Goal: Obtain resource: Download file/media

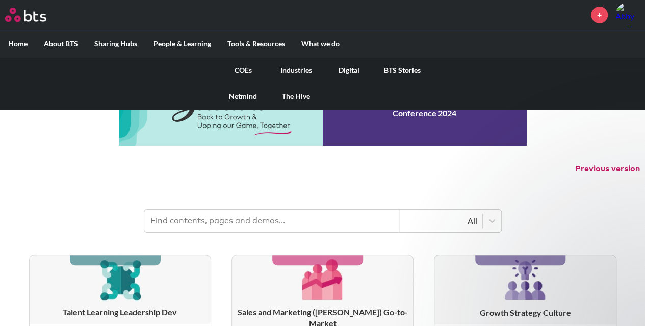
click at [342, 72] on link "Digital" at bounding box center [349, 70] width 53 height 27
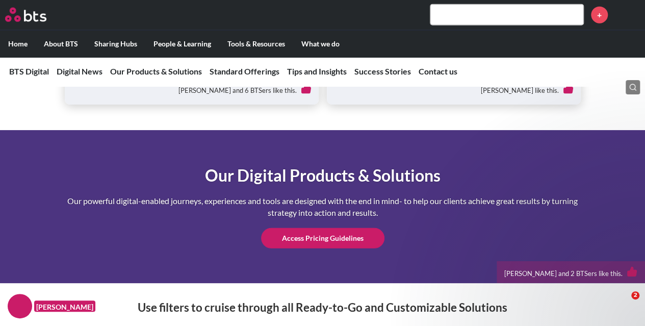
scroll to position [1316, 0]
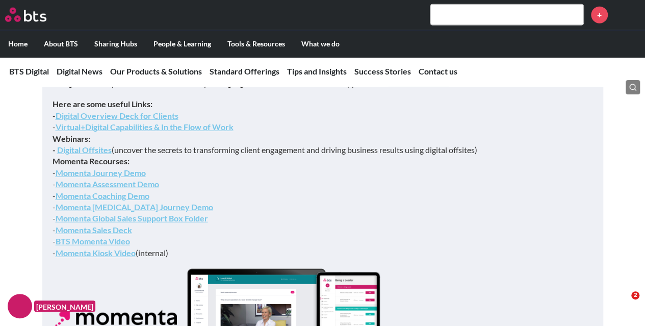
scroll to position [3260, 0]
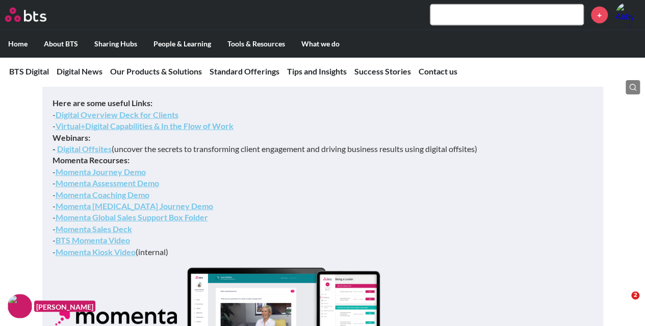
click at [137, 119] on link "Digital Overview Deck for Clients" at bounding box center [117, 115] width 123 height 10
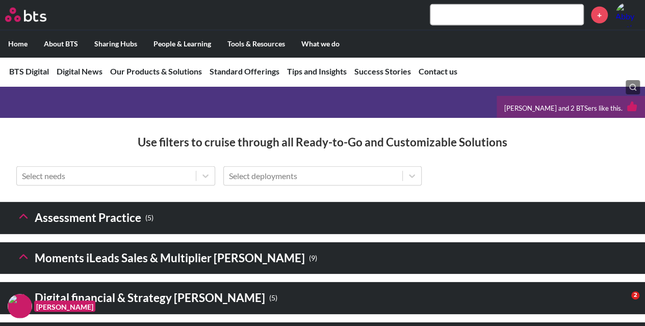
scroll to position [1405, 0]
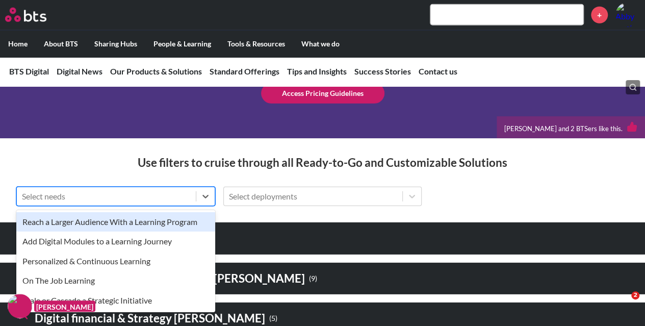
click at [125, 203] on div at bounding box center [106, 196] width 169 height 13
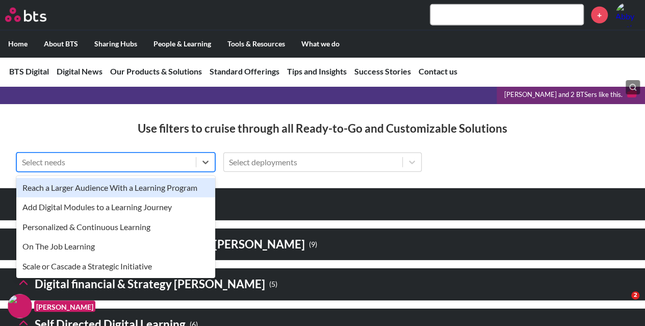
click at [271, 188] on div "option Reach a Larger Audience With a Learning Program focused, 1 of 5. 5 resul…" at bounding box center [322, 171] width 645 height 36
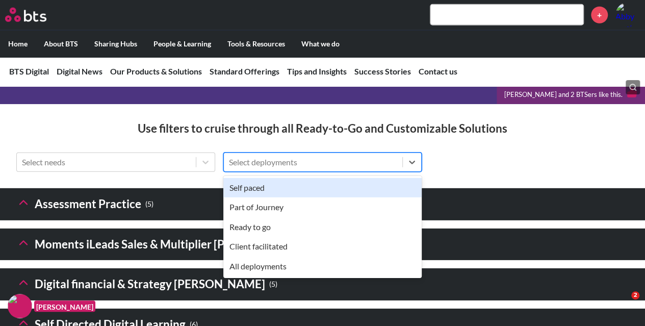
click at [270, 169] on div at bounding box center [313, 162] width 169 height 13
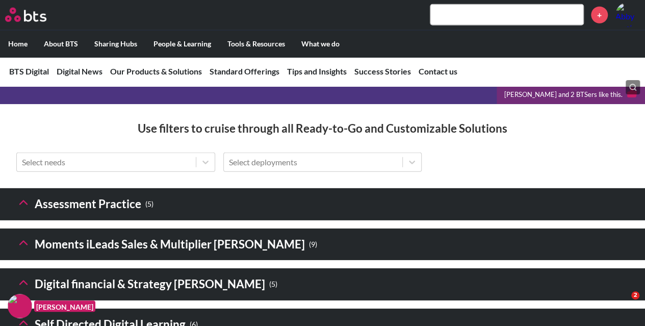
click at [510, 23] on input "text" at bounding box center [507, 15] width 153 height 20
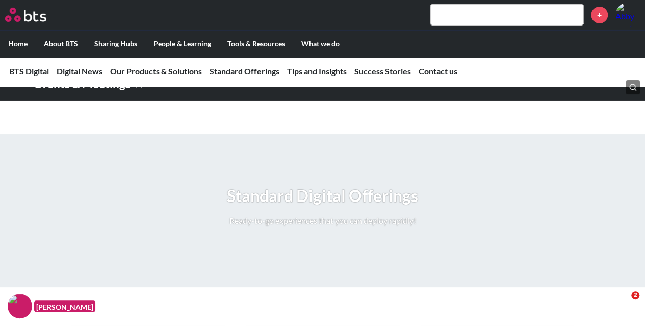
scroll to position [1720, 0]
